Goal: Information Seeking & Learning: Learn about a topic

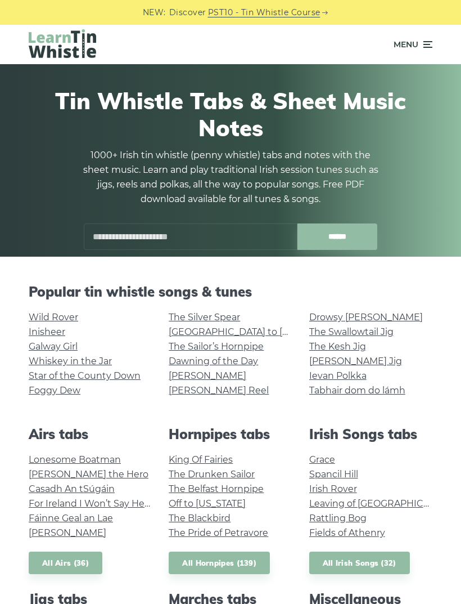
click at [72, 351] on link "Galway Girl" at bounding box center [53, 346] width 49 height 11
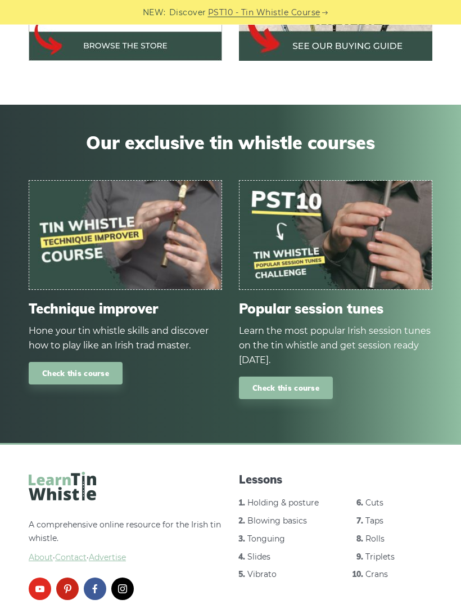
scroll to position [1220, 0]
click at [300, 516] on link "Blowing basics" at bounding box center [278, 521] width 60 height 10
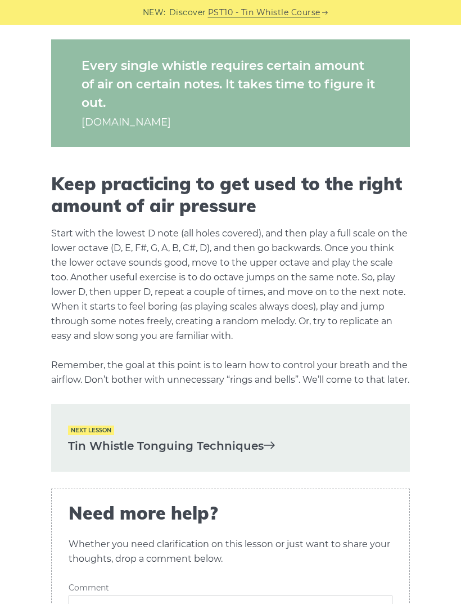
scroll to position [1693, 0]
click at [250, 455] on link "Tin Whistle Tonguing Techniques" at bounding box center [230, 446] width 325 height 19
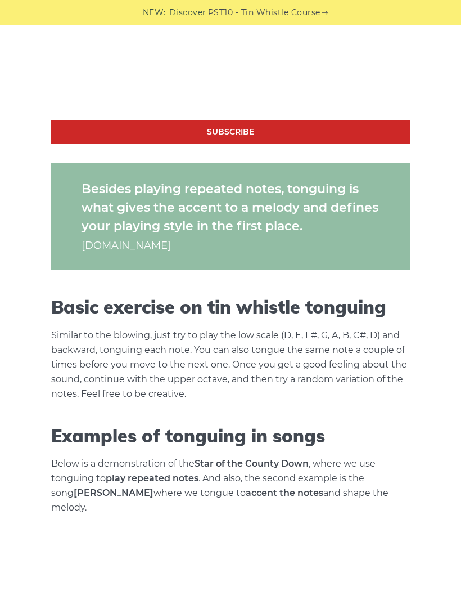
scroll to position [900, 0]
